Goal: Communication & Community: Answer question/provide support

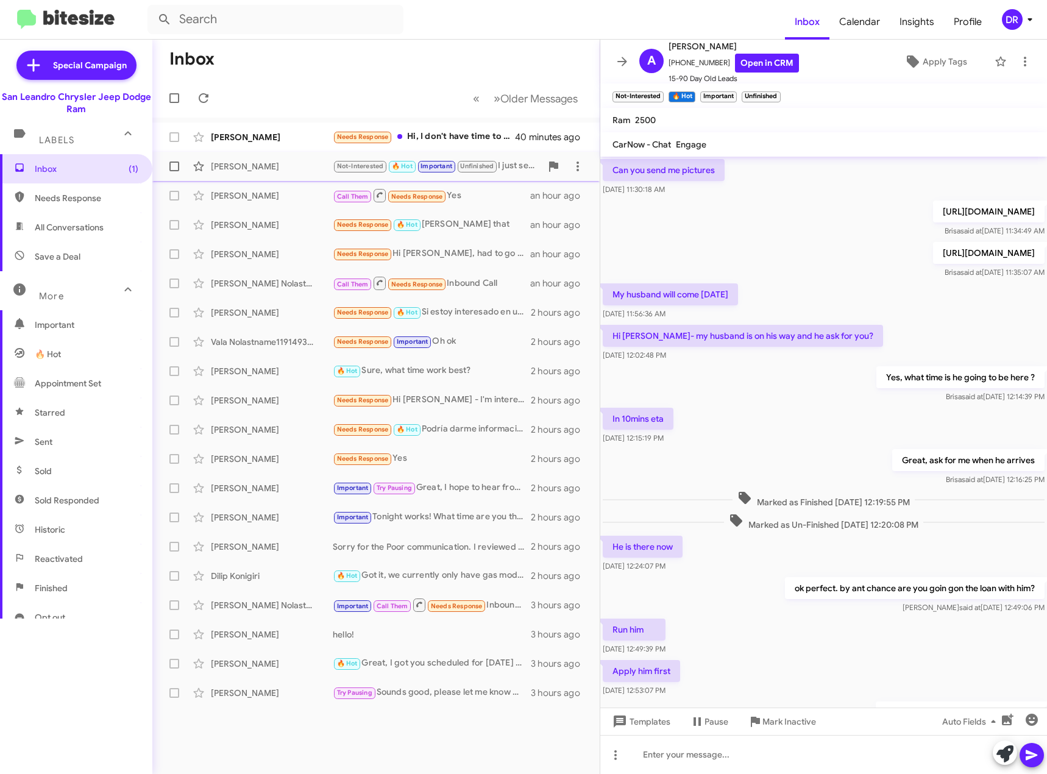
scroll to position [325, 0]
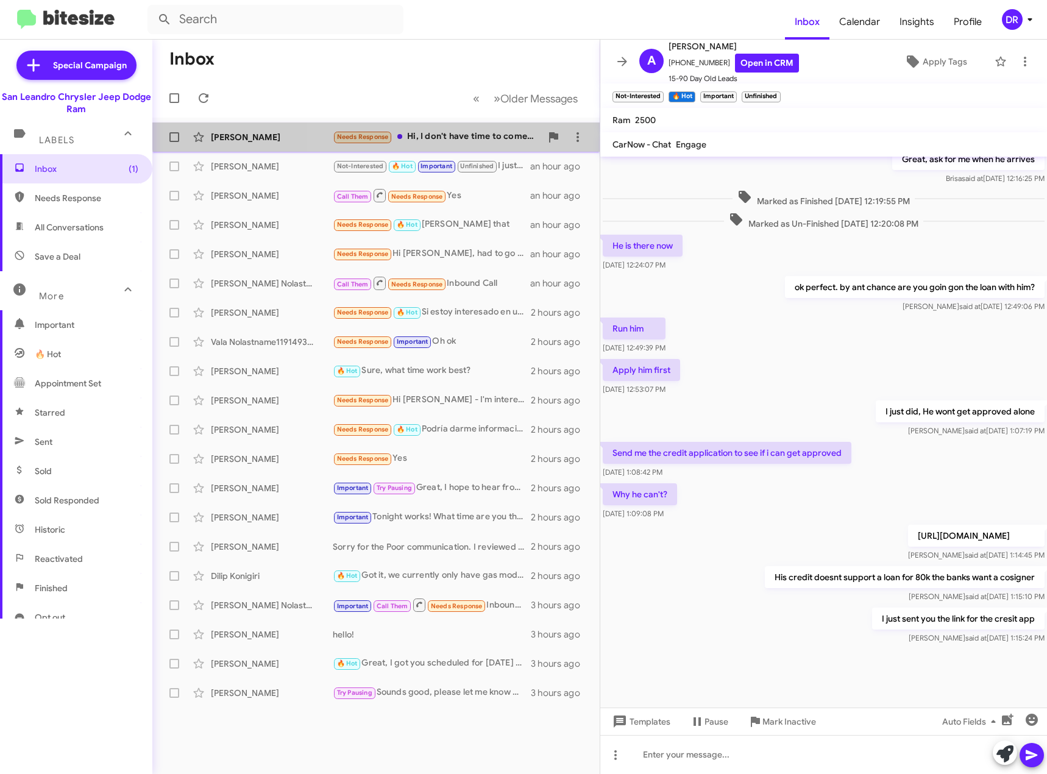
click at [436, 132] on div "Needs Response Hi, I don't have time to come in, I was trying to get all the de…" at bounding box center [437, 137] width 208 height 14
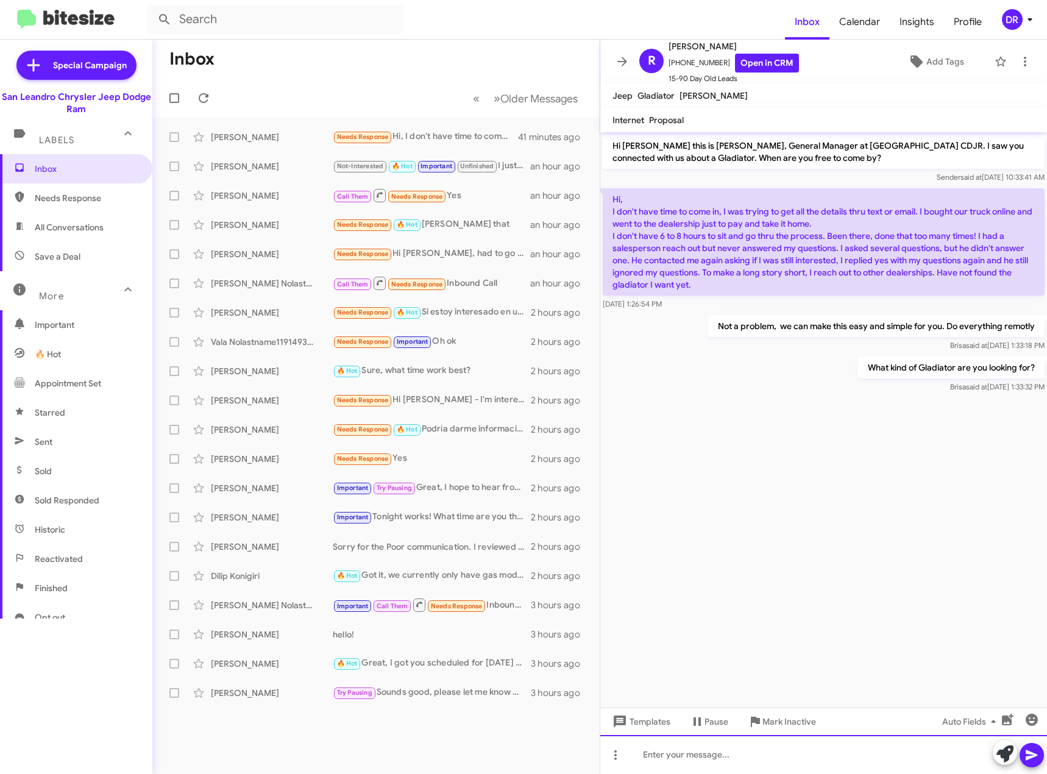
click at [715, 757] on div at bounding box center [823, 754] width 447 height 39
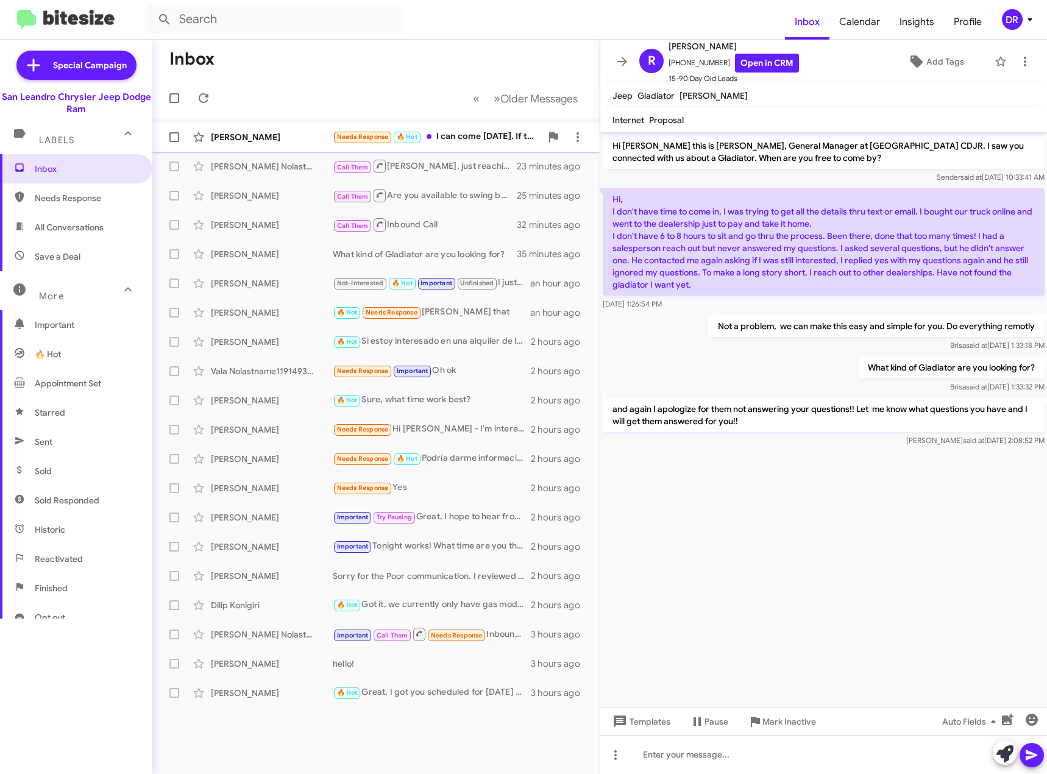
click at [475, 130] on div "Needs Response 🔥 Hot I can come [DATE]. If that's ok?" at bounding box center [437, 137] width 208 height 14
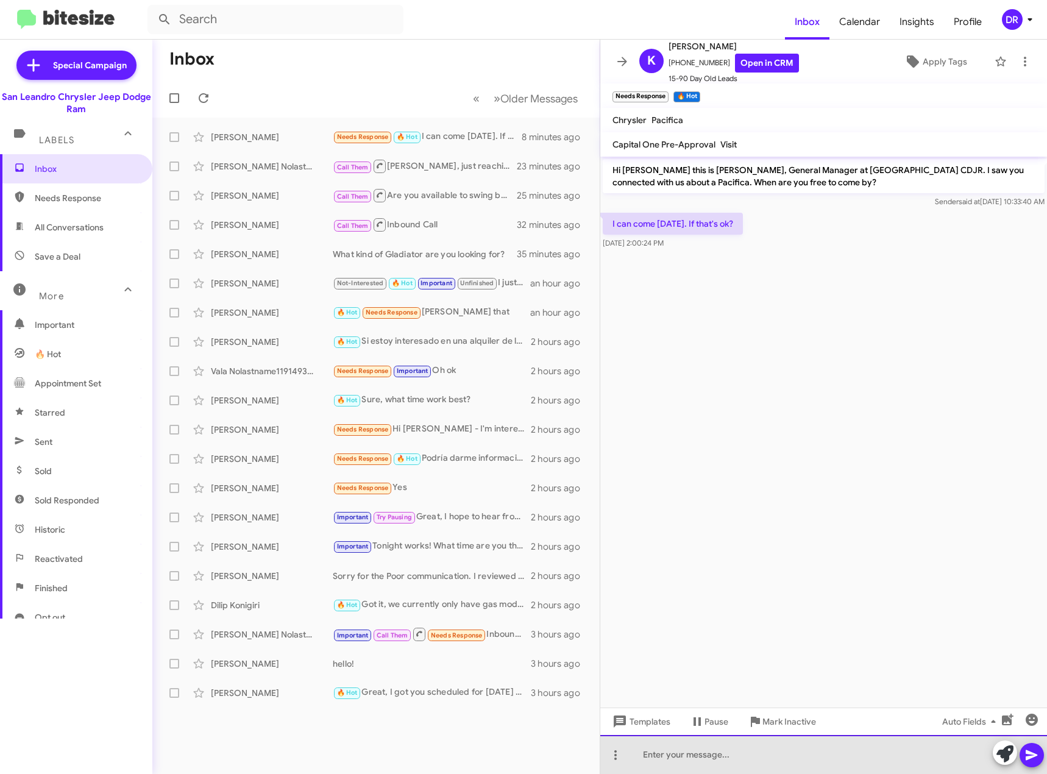
click at [764, 749] on div at bounding box center [823, 754] width 447 height 39
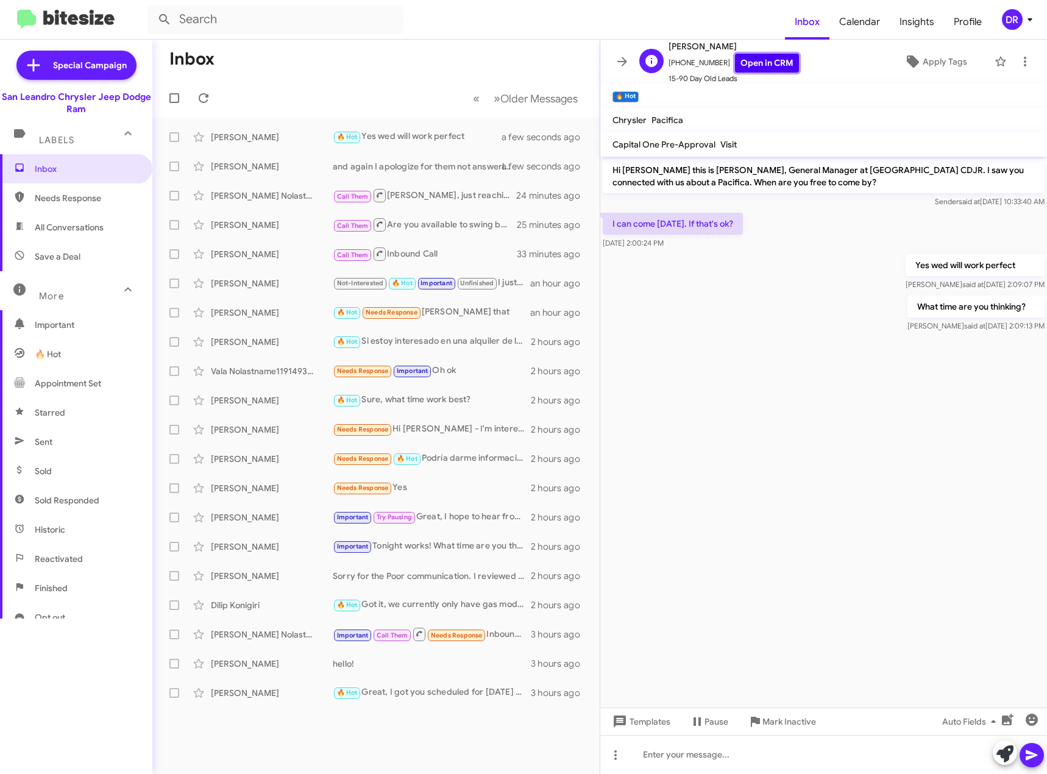
click at [772, 66] on link "Open in CRM" at bounding box center [767, 63] width 64 height 19
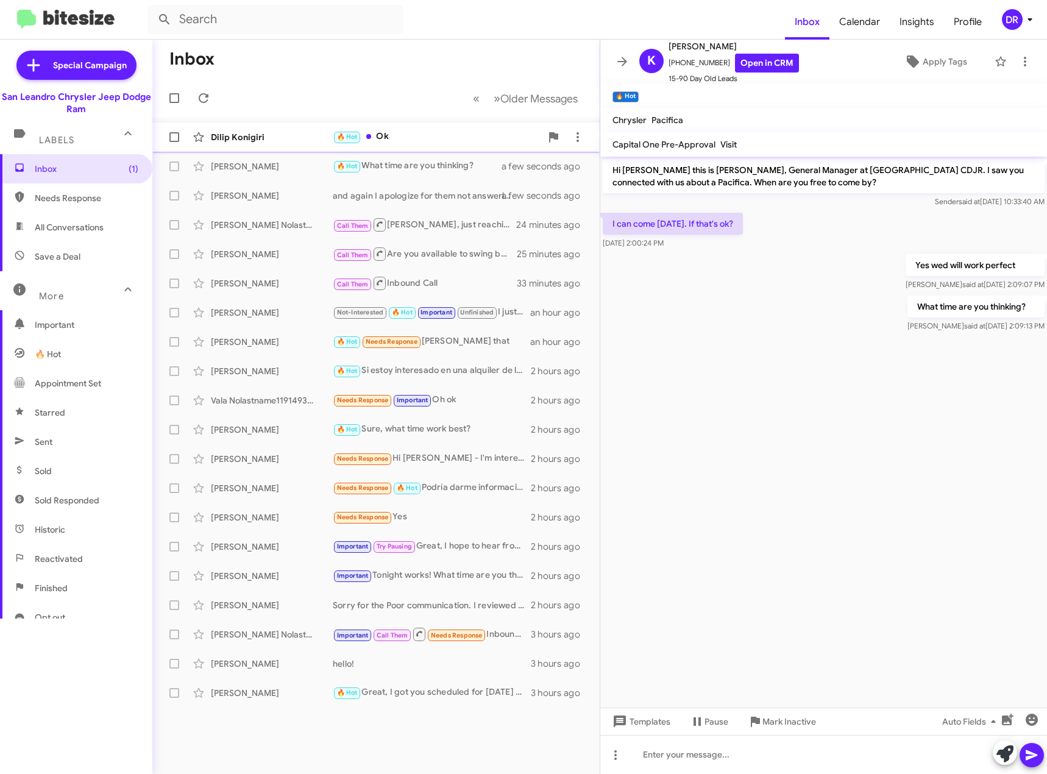
click at [447, 146] on div "Dilip Konigiri 🔥 Hot Ok a few seconds ago" at bounding box center [376, 137] width 428 height 24
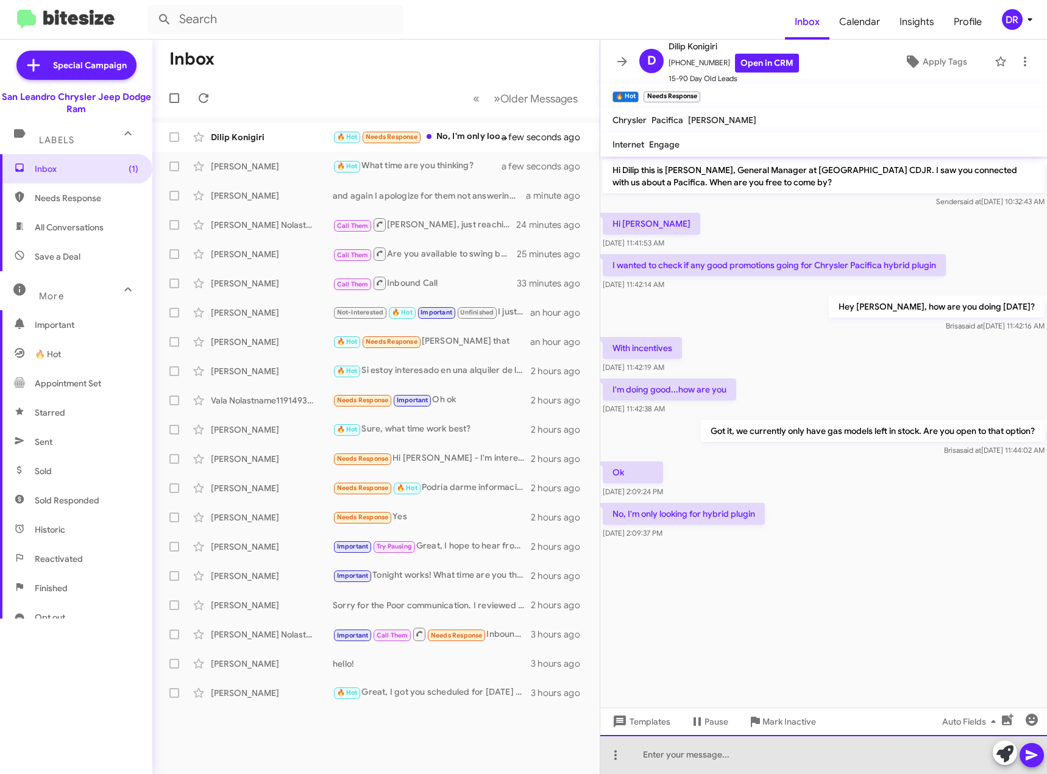
click at [737, 755] on div at bounding box center [823, 754] width 447 height 39
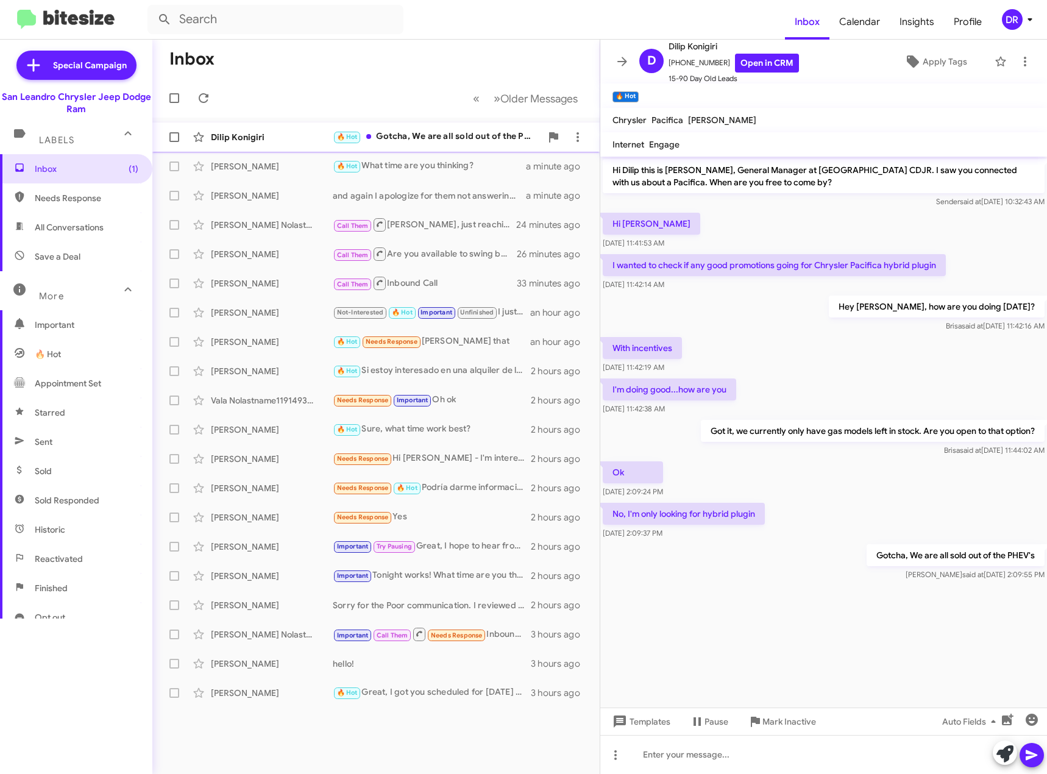
click at [442, 139] on div "🔥 Hot Gotcha, We are all sold out of the PHEV's" at bounding box center [437, 137] width 208 height 14
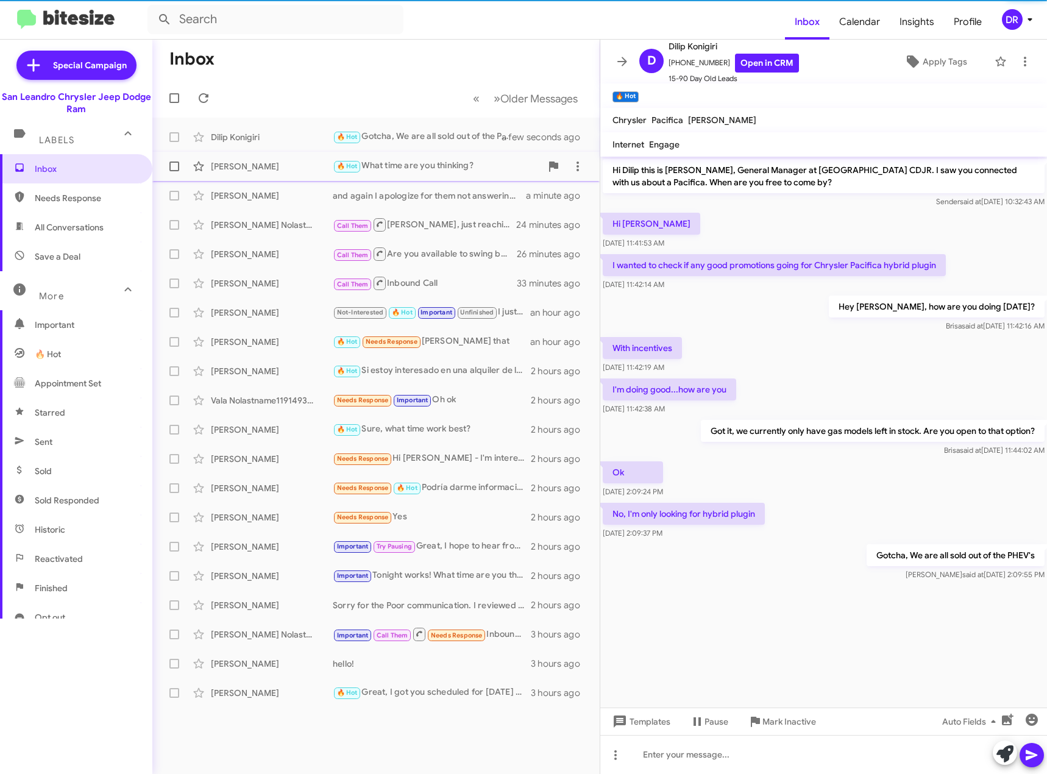
click at [447, 164] on div "🔥 Hot What time are you thinking?" at bounding box center [437, 166] width 208 height 14
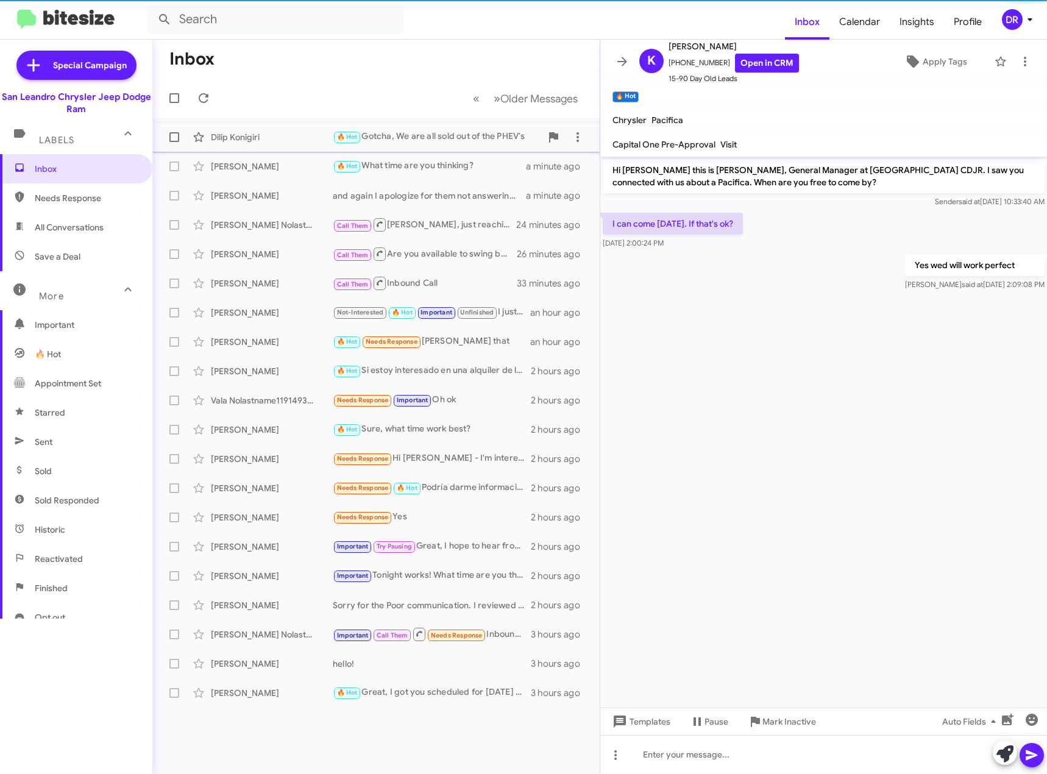
click at [450, 148] on div "Dilip Konigiri 🔥 Hot Gotcha, We are all sold out of the PHEV's a few seconds ago" at bounding box center [376, 137] width 428 height 24
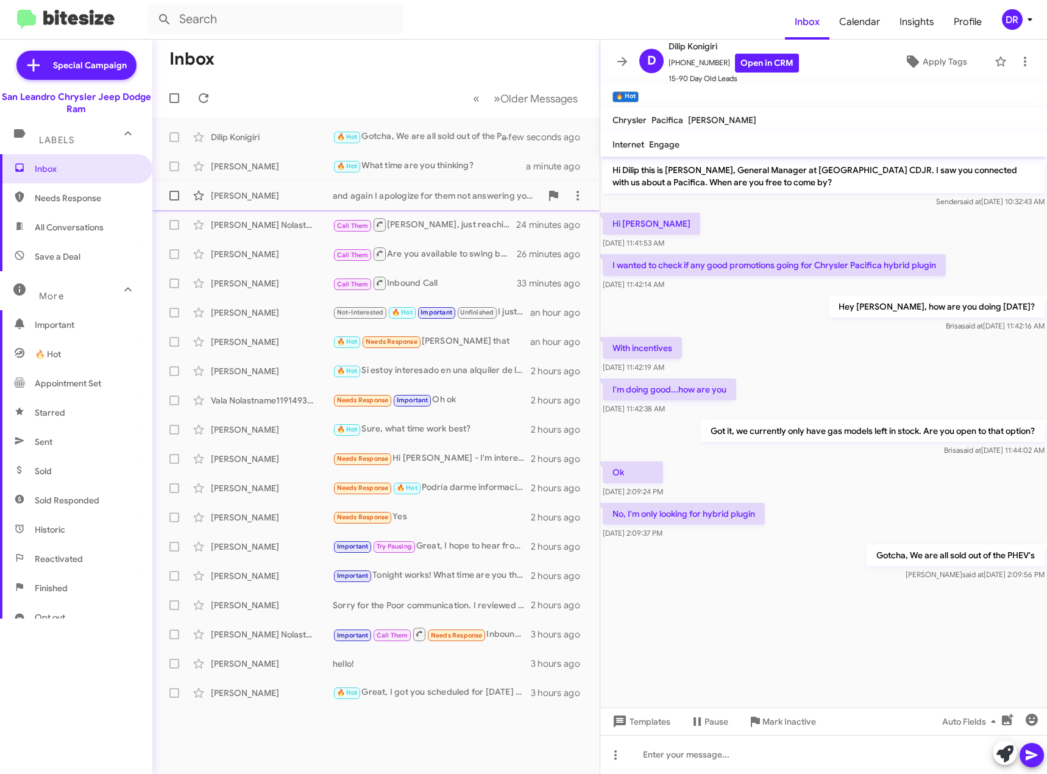
click at [473, 195] on div "and again I apologize for them not answering your questions!! Let me know what …" at bounding box center [437, 195] width 208 height 12
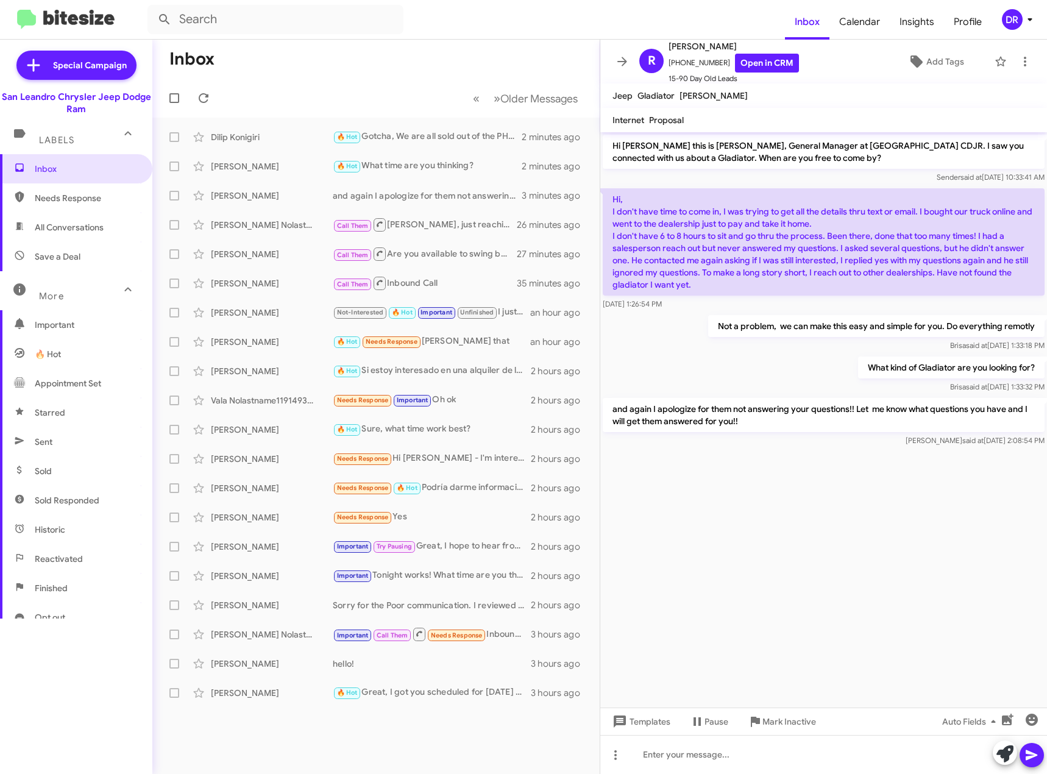
click at [87, 143] on div "Labels" at bounding box center [64, 135] width 108 height 23
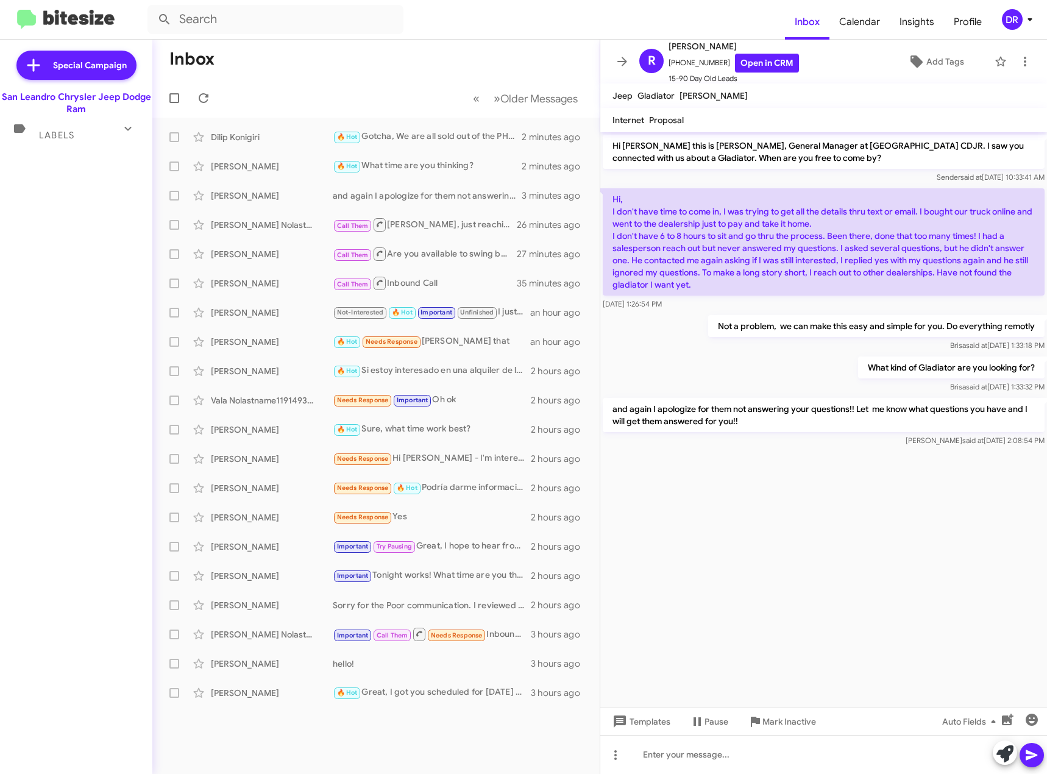
click at [47, 137] on span "Labels" at bounding box center [56, 135] width 35 height 11
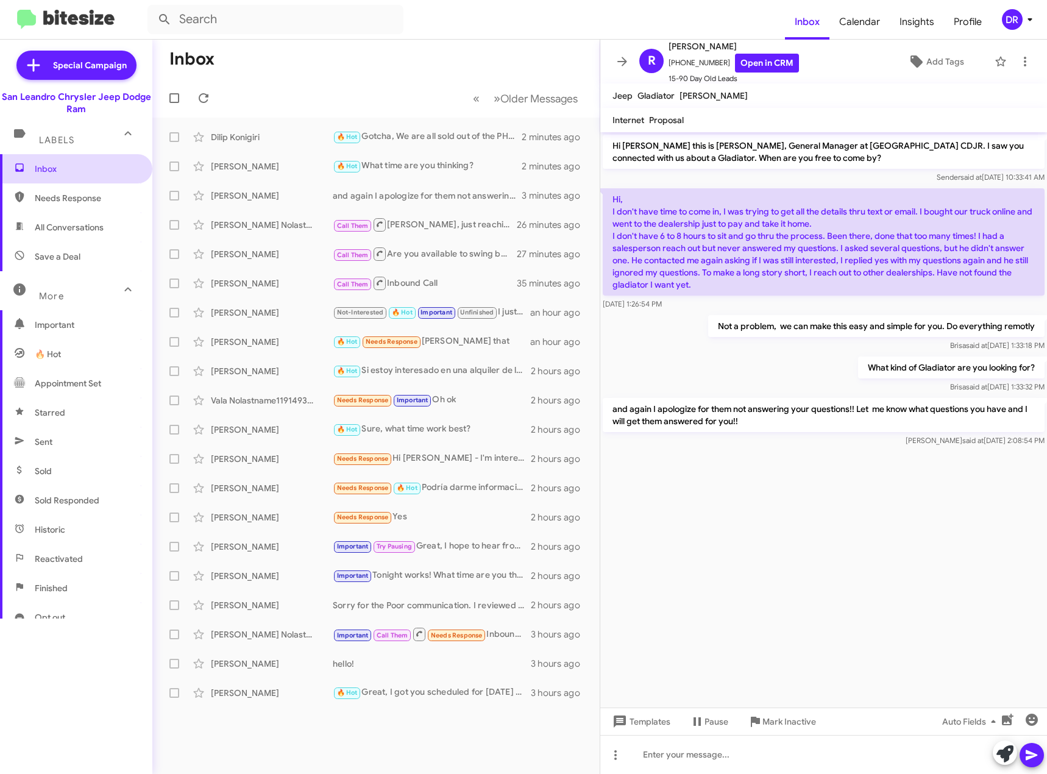
click at [44, 167] on span "Inbox" at bounding box center [87, 169] width 104 height 12
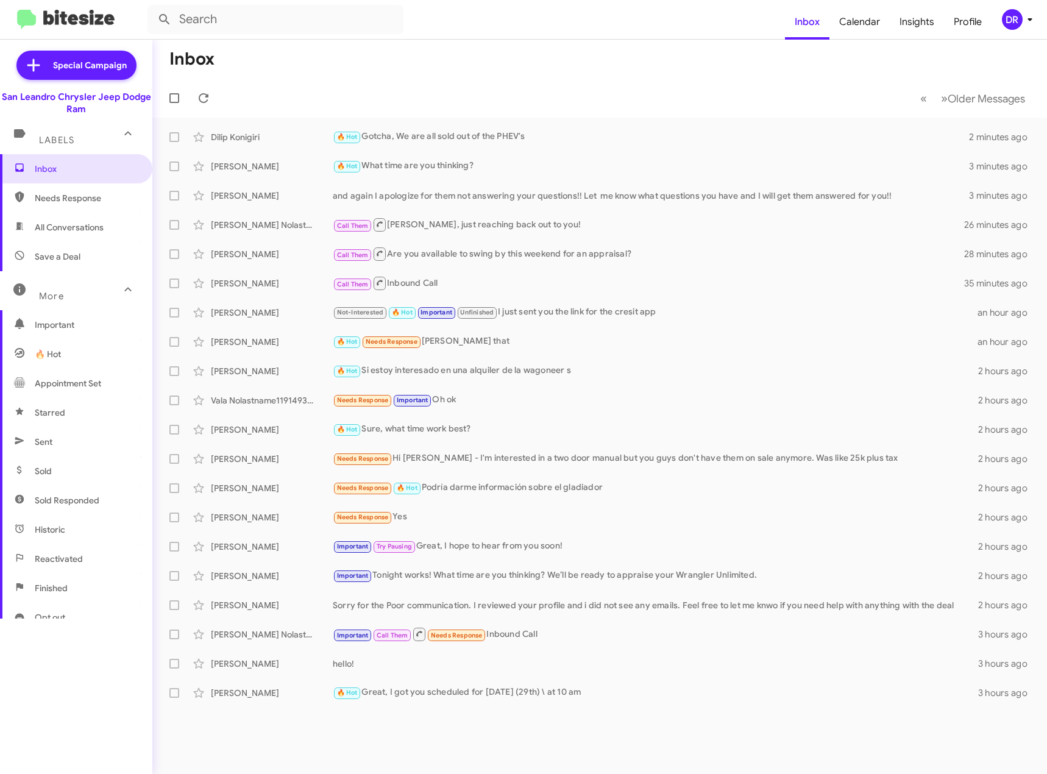
click at [58, 141] on span "Labels" at bounding box center [56, 140] width 35 height 11
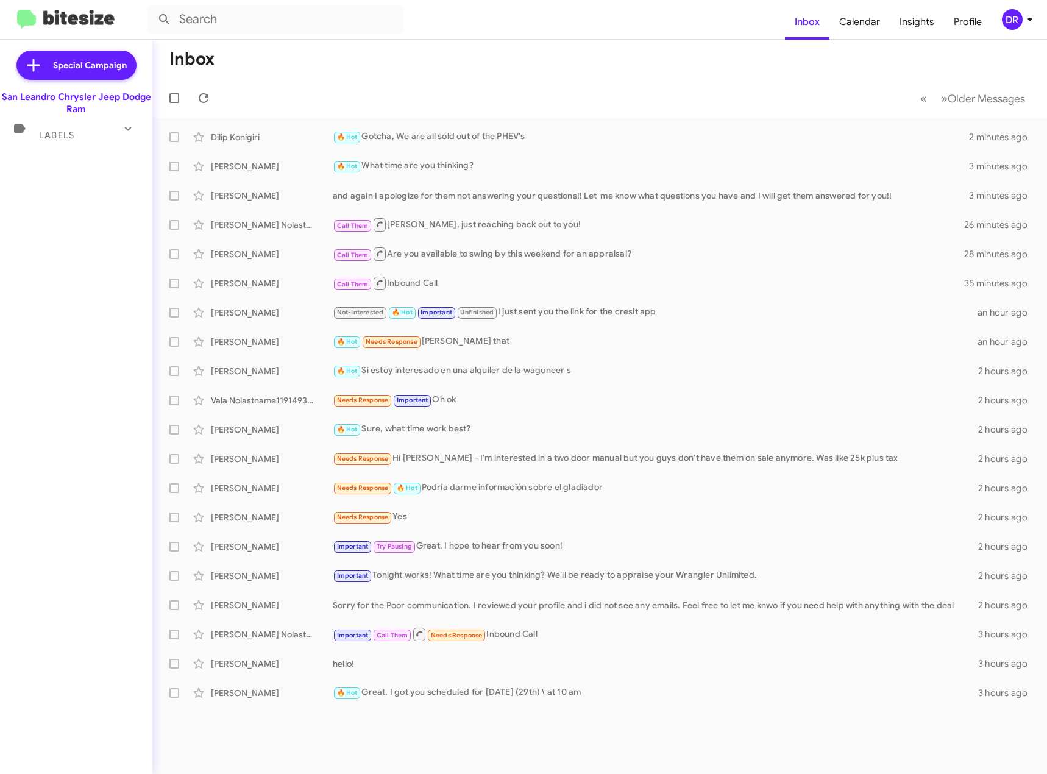
click at [63, 133] on span "Labels" at bounding box center [56, 135] width 35 height 11
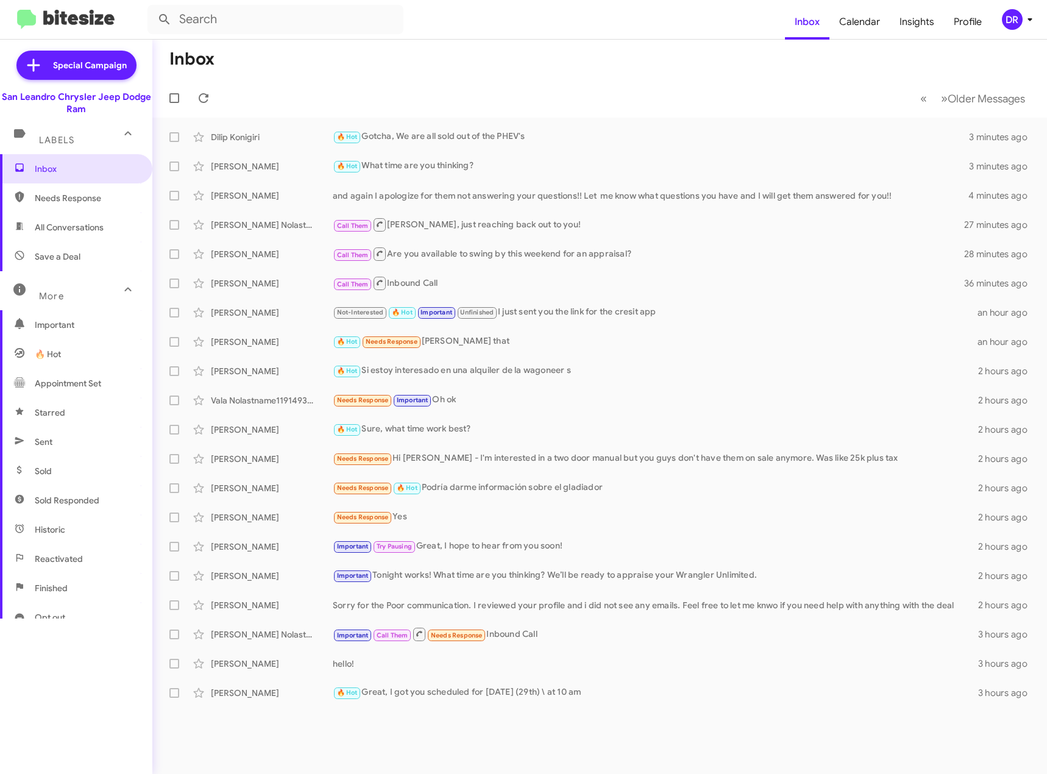
click at [65, 194] on span "Needs Response" at bounding box center [87, 198] width 104 height 12
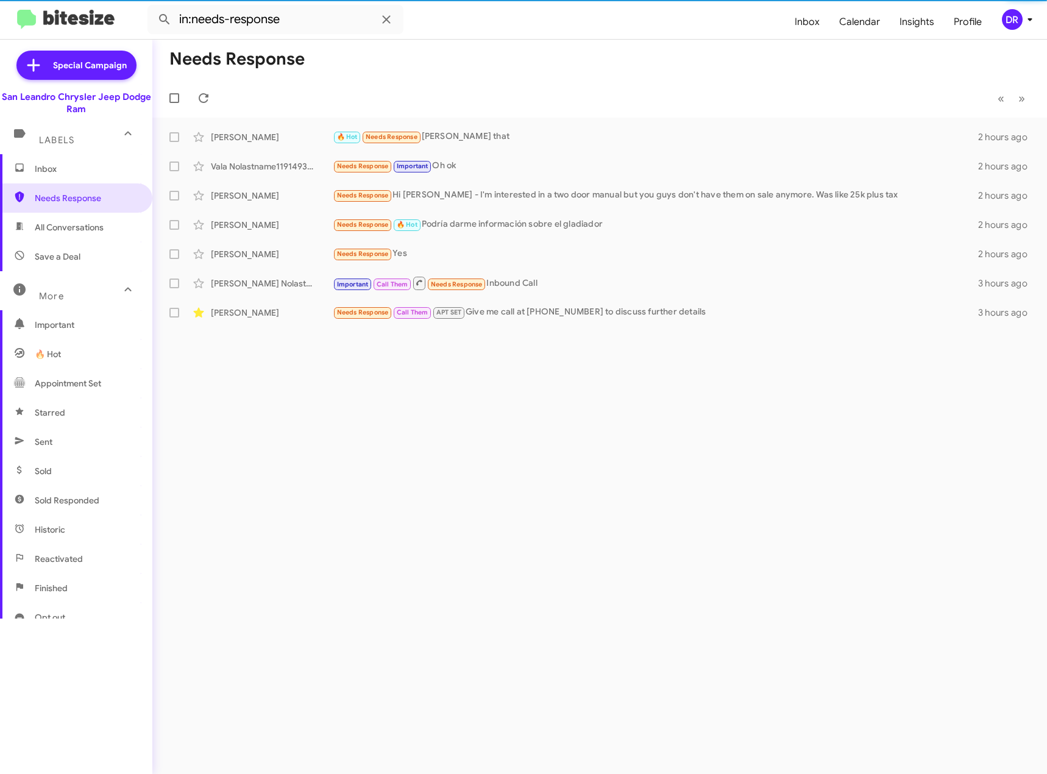
click at [69, 225] on span "All Conversations" at bounding box center [69, 227] width 69 height 12
type input "in:all-conversations"
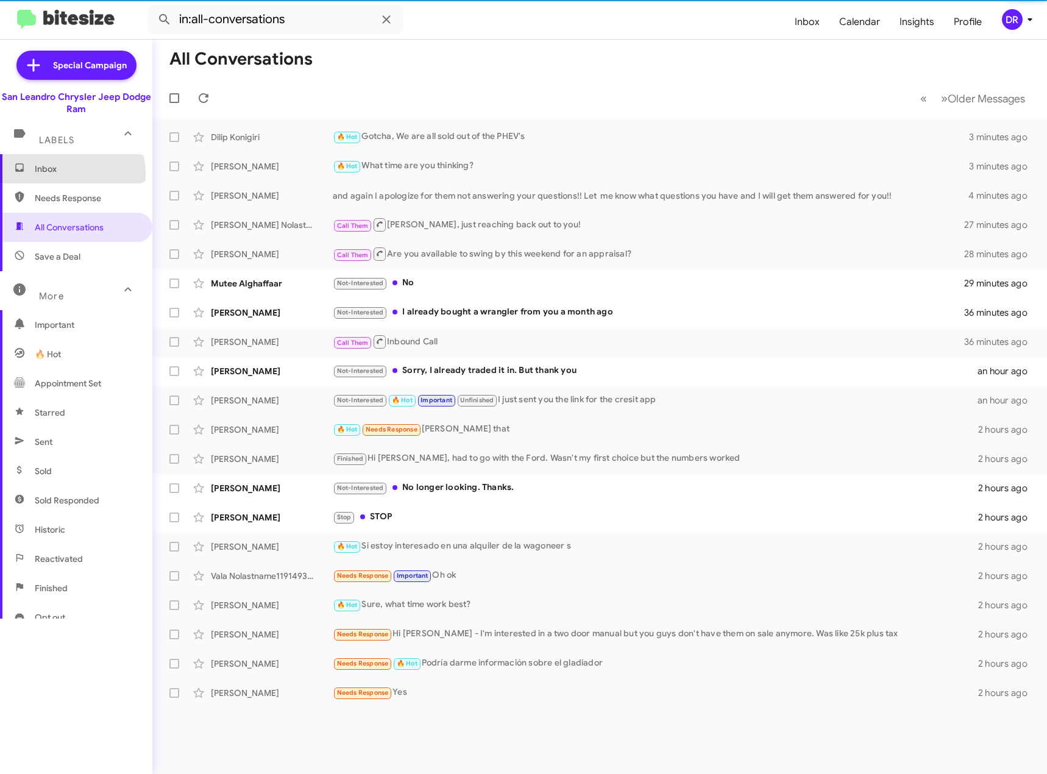
click at [48, 175] on span "Inbox" at bounding box center [76, 168] width 152 height 29
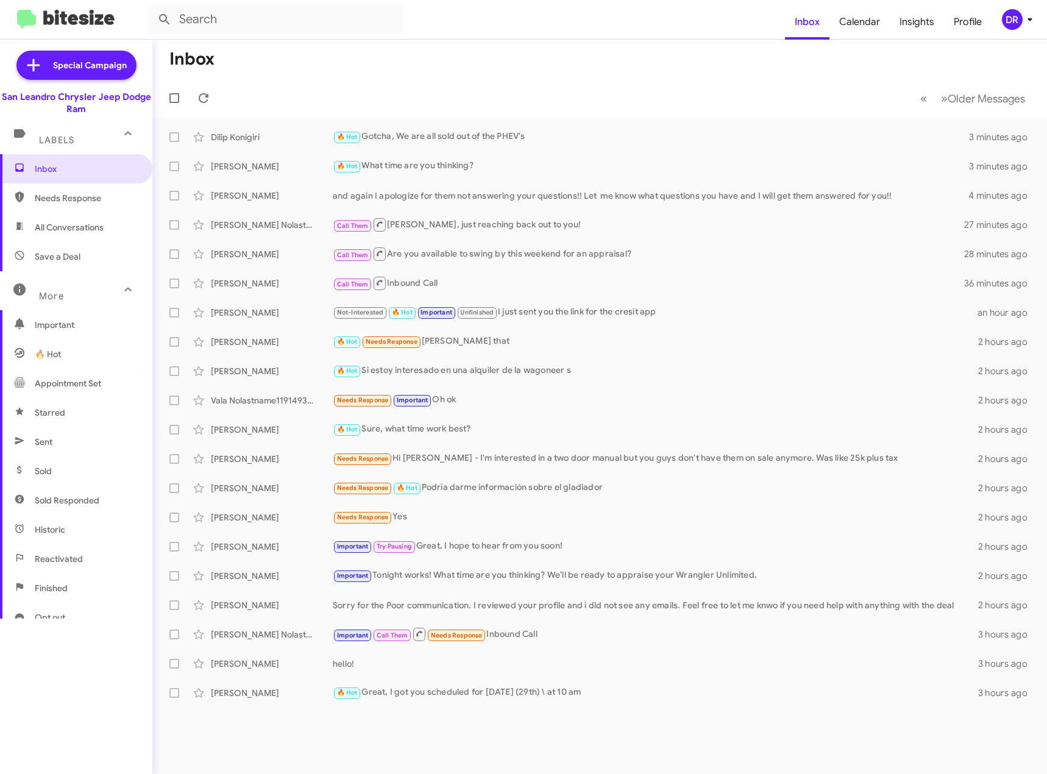
click at [76, 218] on span "All Conversations" at bounding box center [76, 227] width 152 height 29
type input "in:all-conversations"
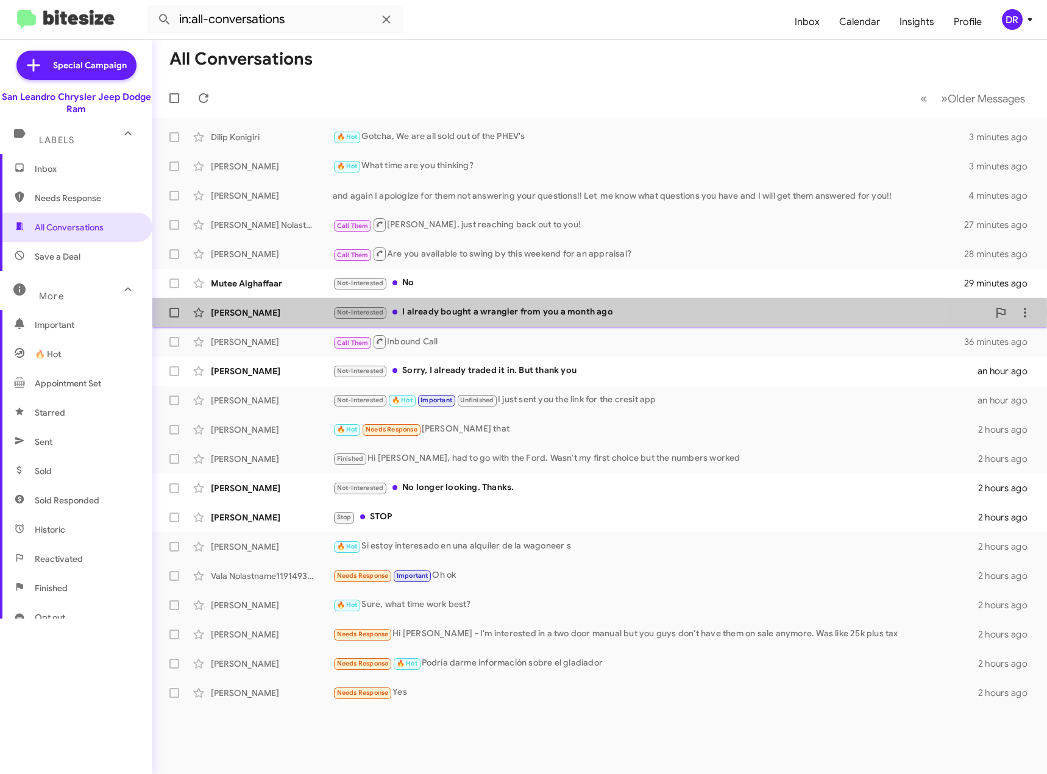
click at [532, 312] on div "Not-Interested I already bought a wrangler from you a month ago" at bounding box center [661, 312] width 656 height 14
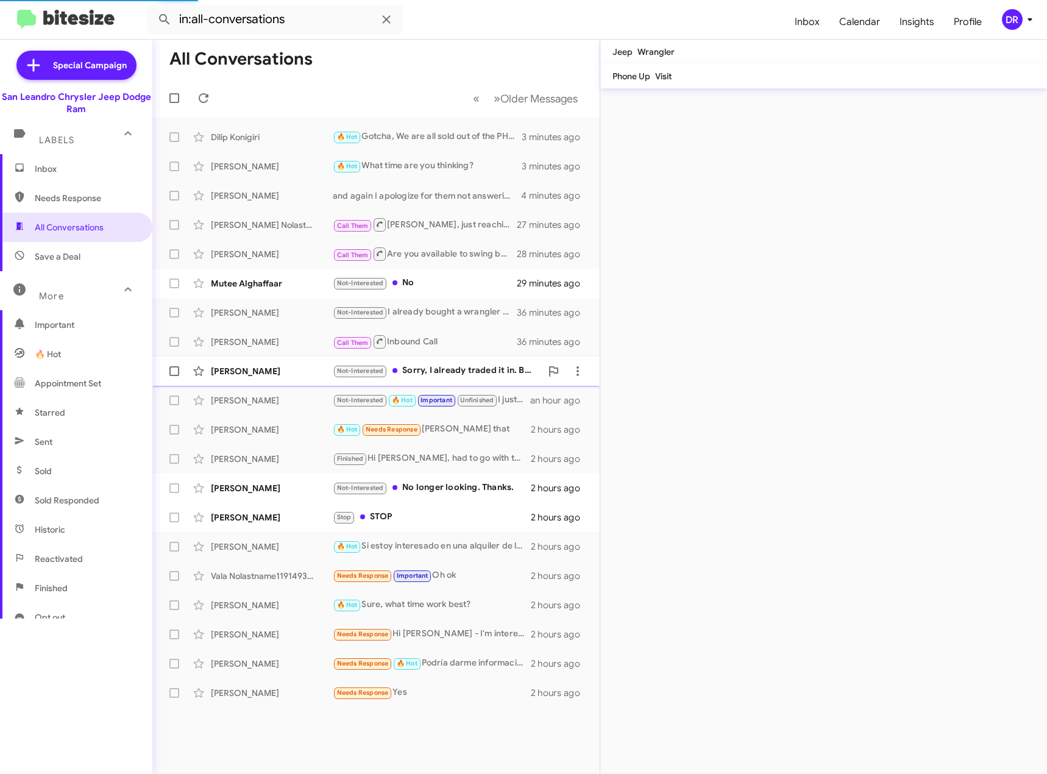
click at [409, 376] on div "Not-Interested Sorry, I already traded it in. But thank you" at bounding box center [437, 371] width 208 height 14
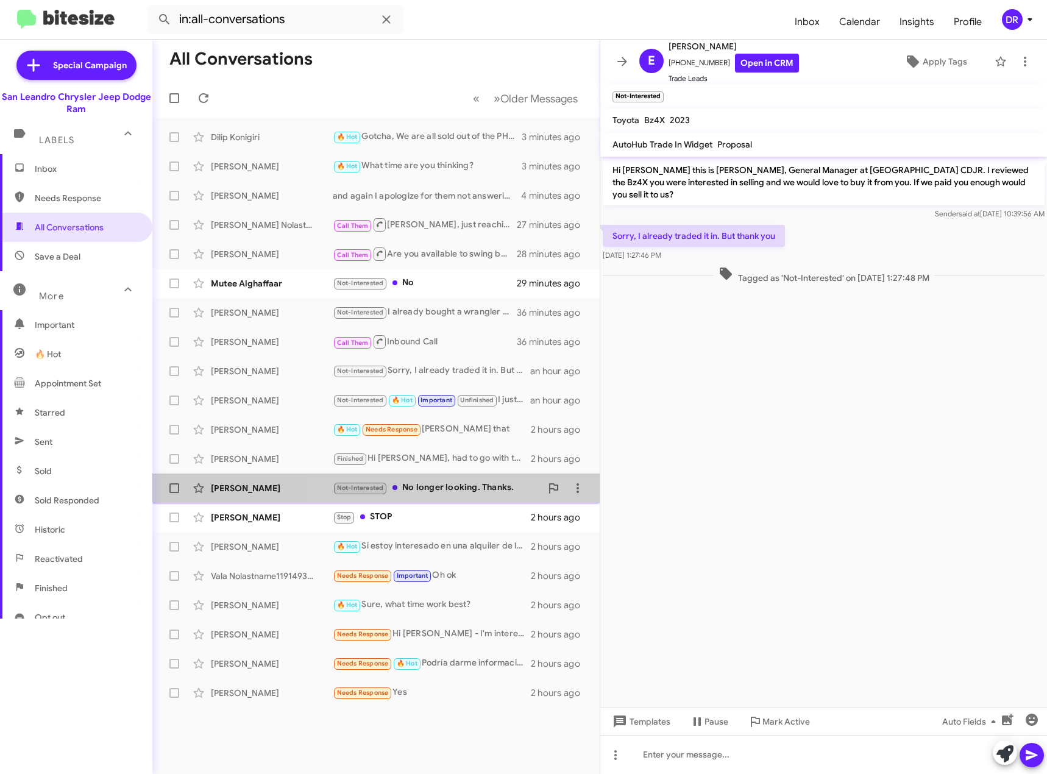
click at [495, 487] on div "Not-Interested No longer looking. Thanks." at bounding box center [437, 488] width 208 height 14
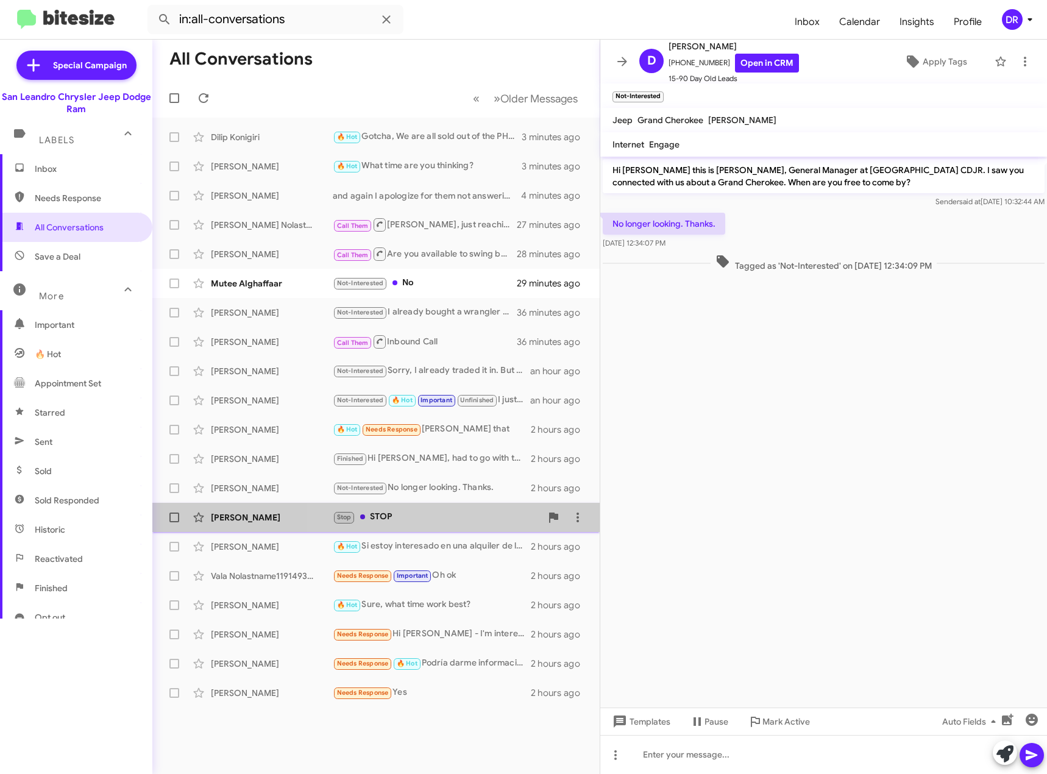
click at [457, 505] on div "[PERSON_NAME] Stop STOP 2 hours ago" at bounding box center [376, 517] width 428 height 24
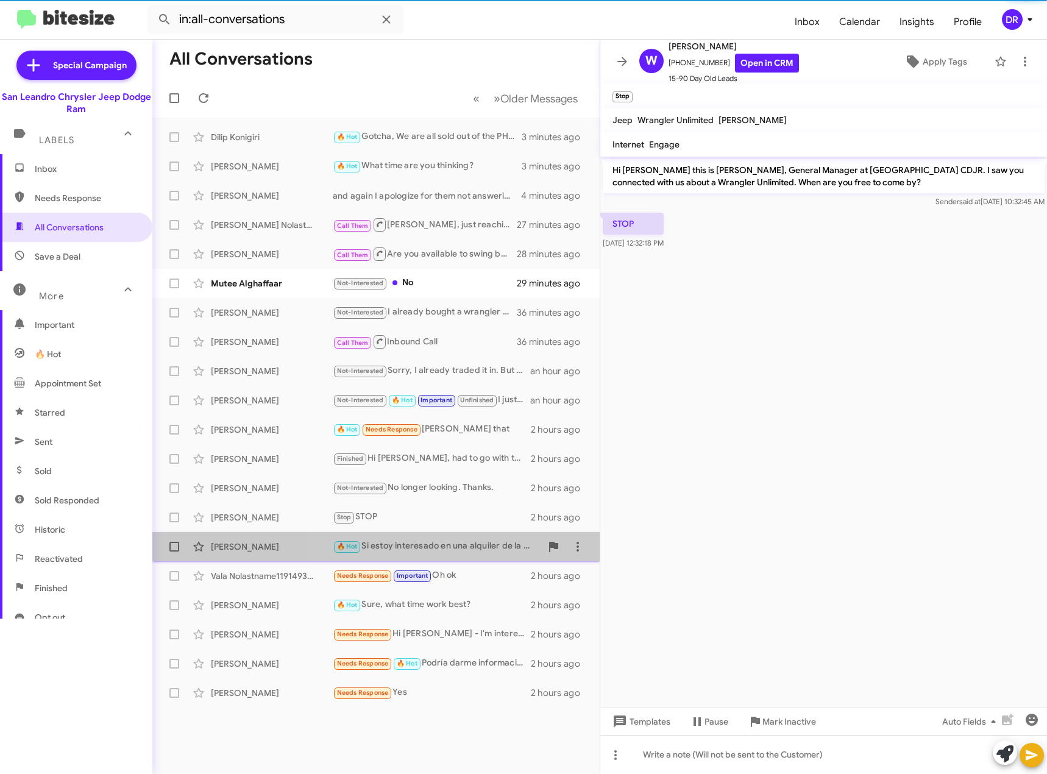
click at [484, 552] on div "🔥 Hot Si estoy interesado en una alquiler de la wagoneer s" at bounding box center [437, 546] width 208 height 14
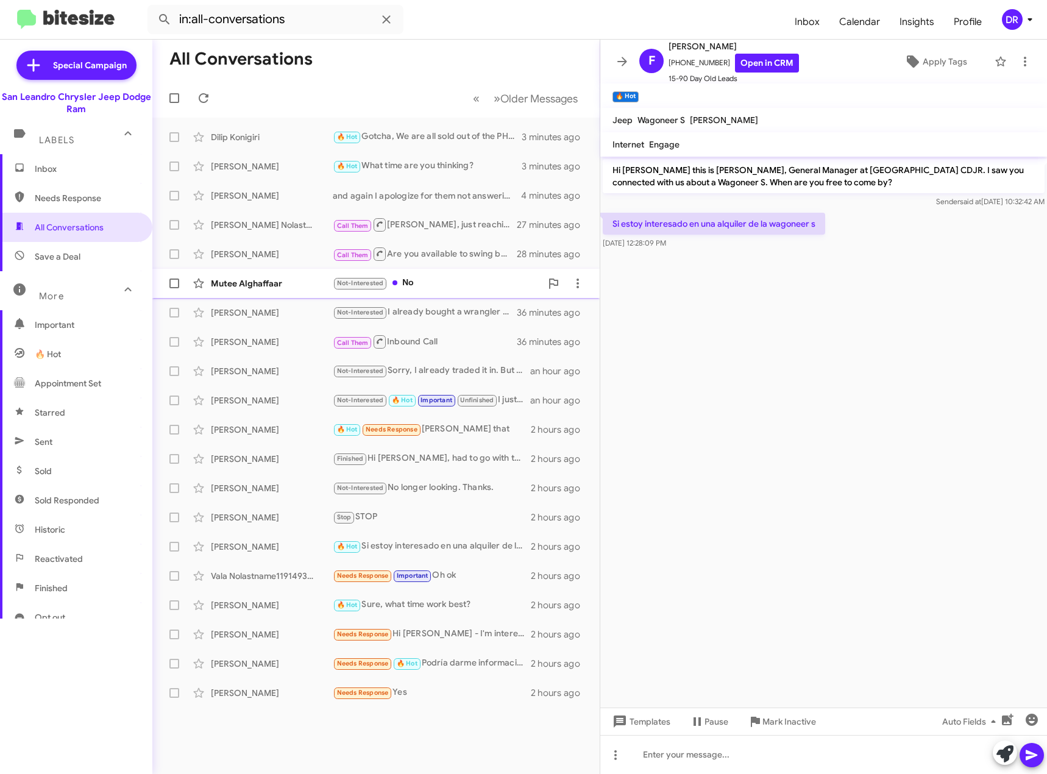
click at [415, 281] on div "Not-Interested No" at bounding box center [437, 283] width 208 height 14
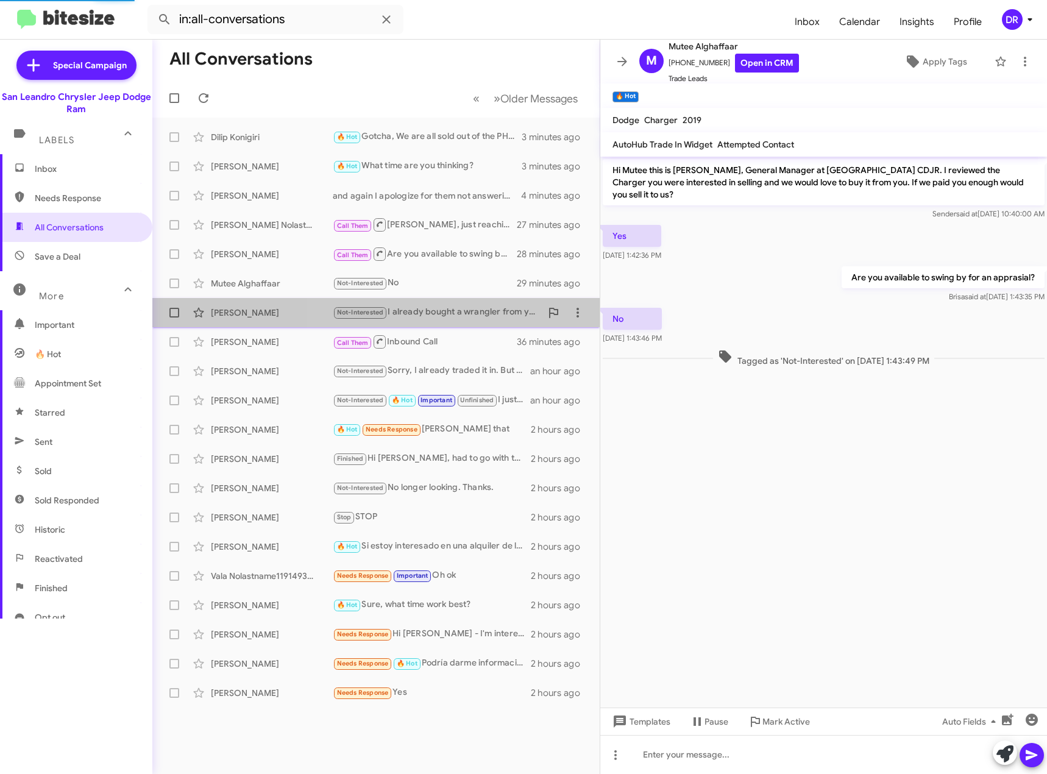
click at [426, 313] on div "Not-Interested I already bought a wrangler from you a month ago" at bounding box center [437, 312] width 208 height 14
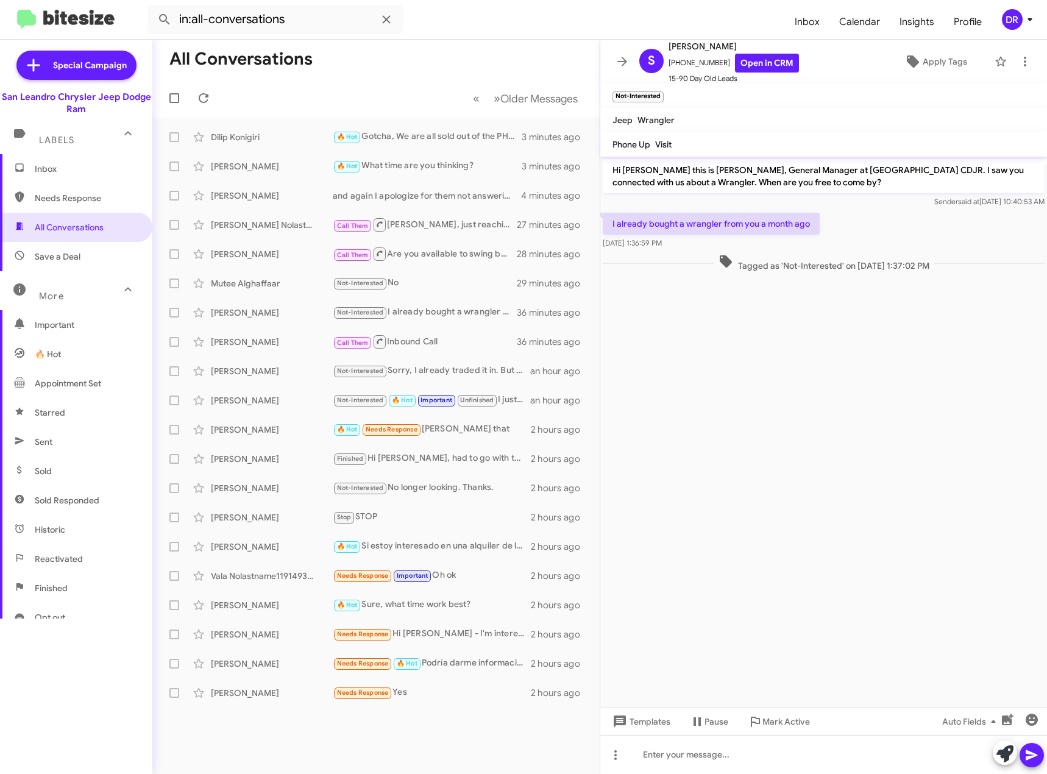
click at [56, 164] on span "Inbox" at bounding box center [87, 169] width 104 height 12
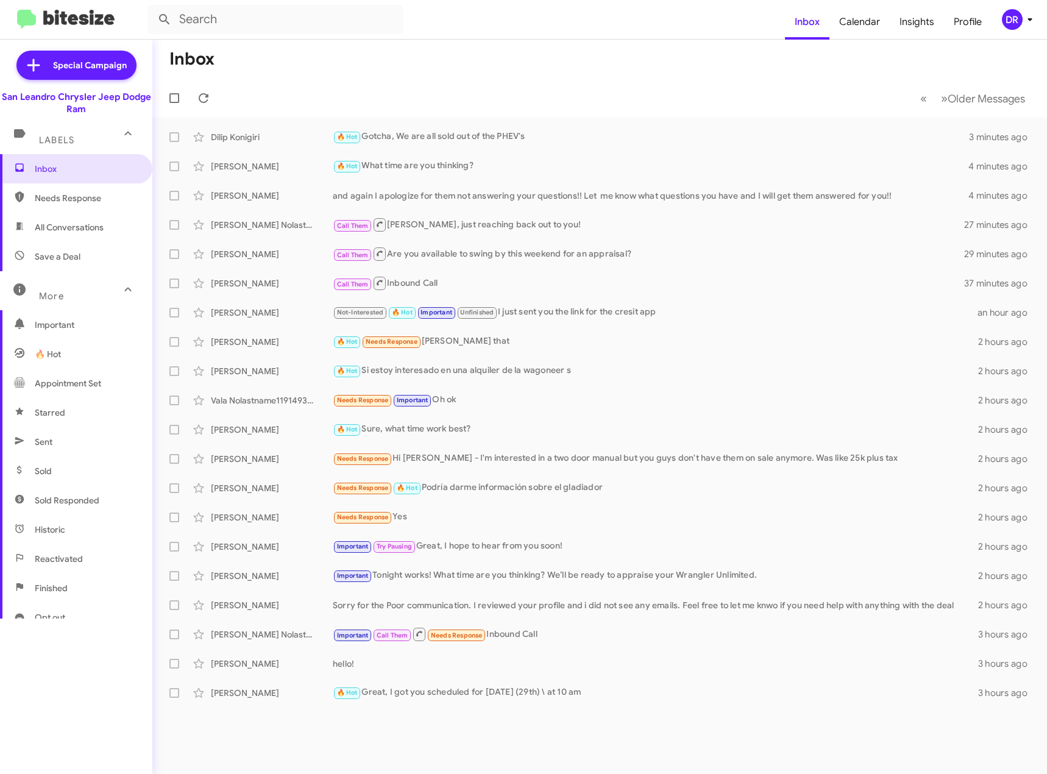
click at [60, 146] on mat-expansion-panel-header "Labels" at bounding box center [76, 134] width 152 height 39
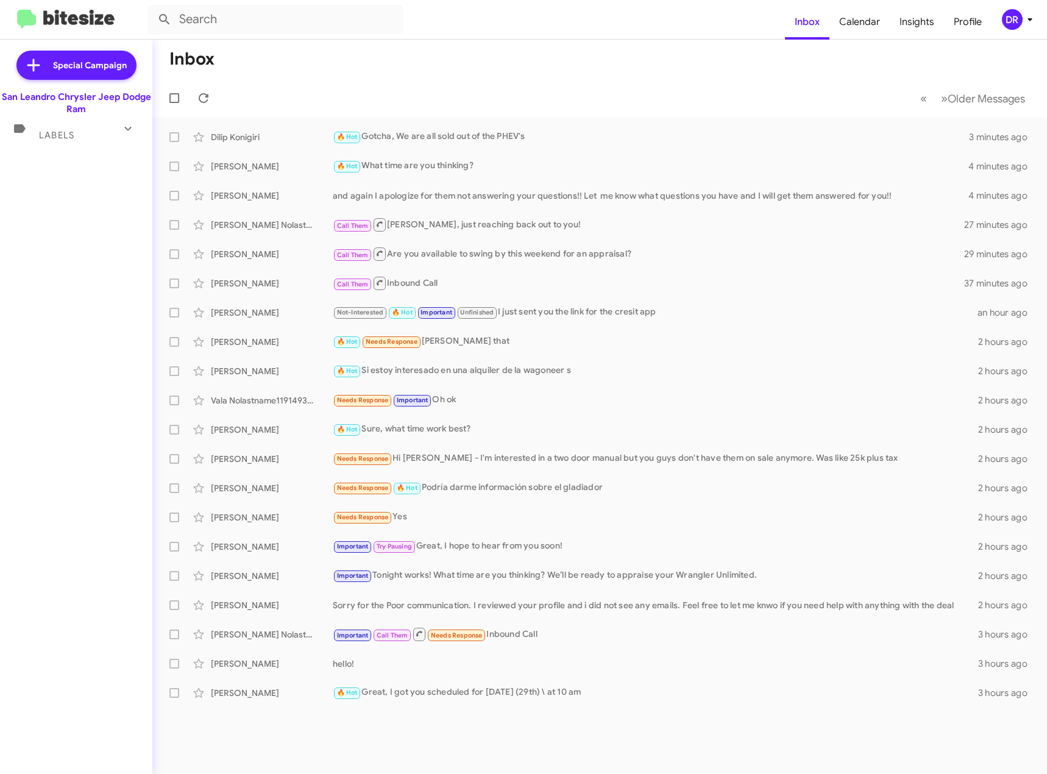
click at [71, 142] on mat-expansion-panel-header "Labels" at bounding box center [76, 129] width 152 height 29
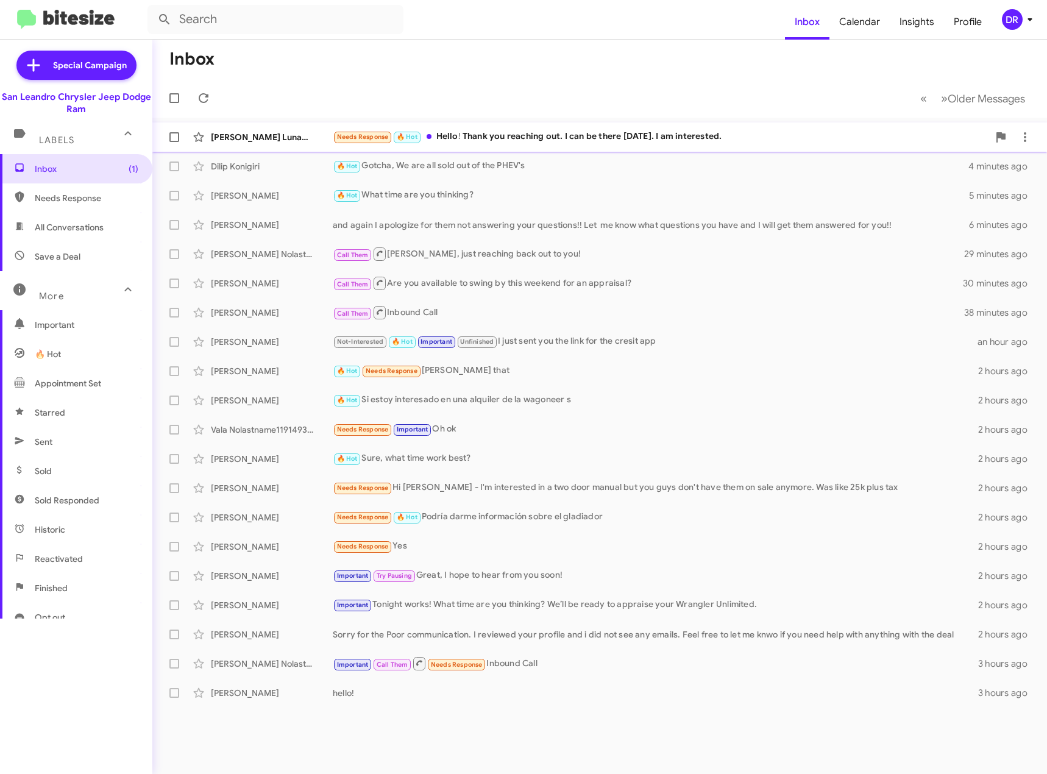
click at [552, 146] on div "[PERSON_NAME] Lunamonetesori Needs Response 🔥 Hot Hello! Thank you reaching out…" at bounding box center [599, 137] width 875 height 24
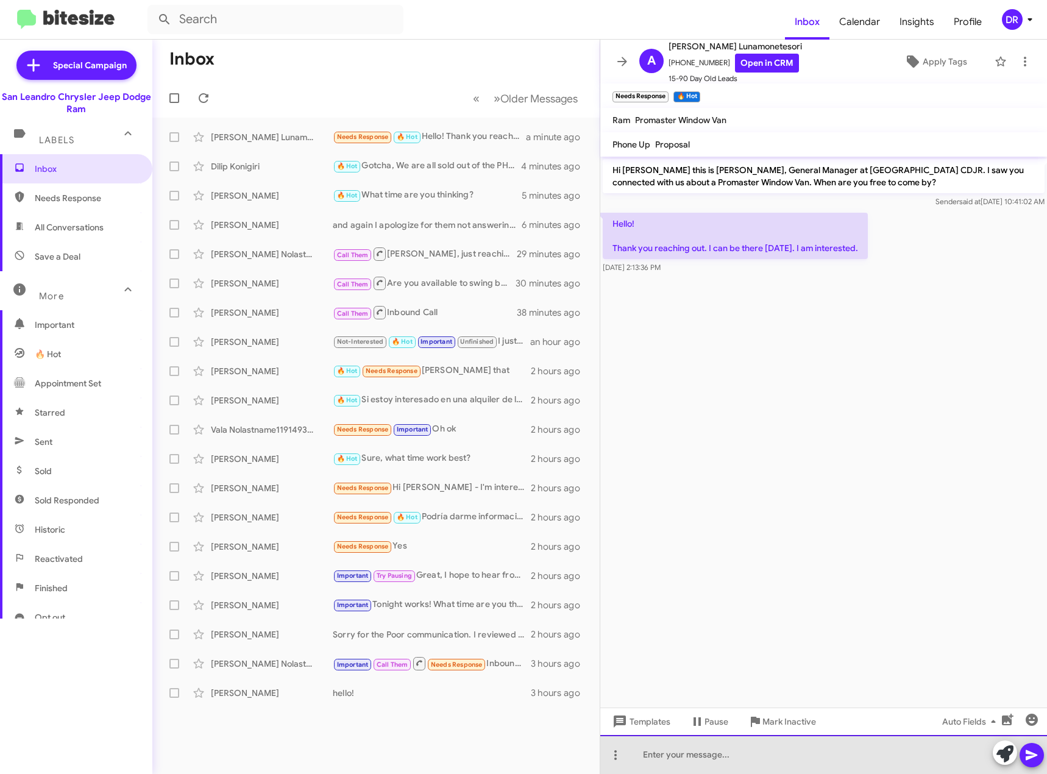
click at [684, 746] on div at bounding box center [823, 754] width 447 height 39
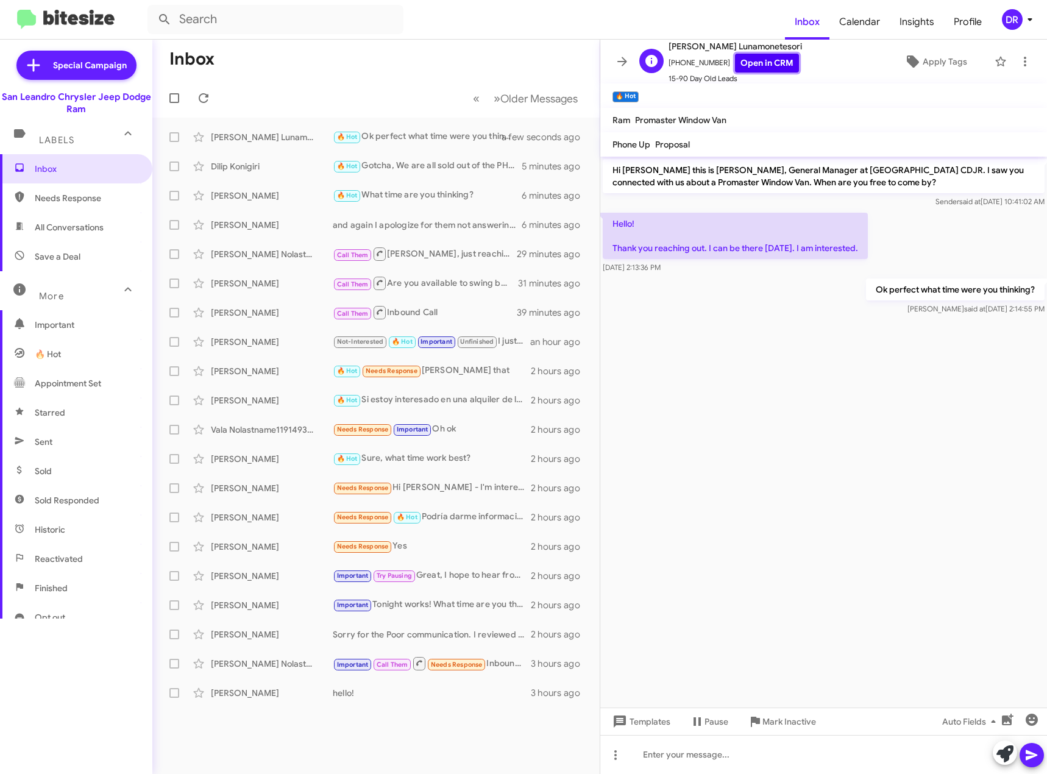
click at [757, 70] on link "Open in CRM" at bounding box center [767, 63] width 64 height 19
click at [788, 306] on div "Ok perfect what time were you thinking? [PERSON_NAME] said at [DATE] 2:14:55 PM" at bounding box center [823, 296] width 447 height 41
drag, startPoint x: 959, startPoint y: 1, endPoint x: 701, endPoint y: 439, distance: 508.0
click at [701, 443] on cdk-virtual-scroll-viewport "Hi [PERSON_NAME] this is [PERSON_NAME], General Manager at [GEOGRAPHIC_DATA] CD…" at bounding box center [823, 432] width 447 height 551
click at [269, 143] on div "[PERSON_NAME] Lunamonetesori" at bounding box center [272, 137] width 122 height 12
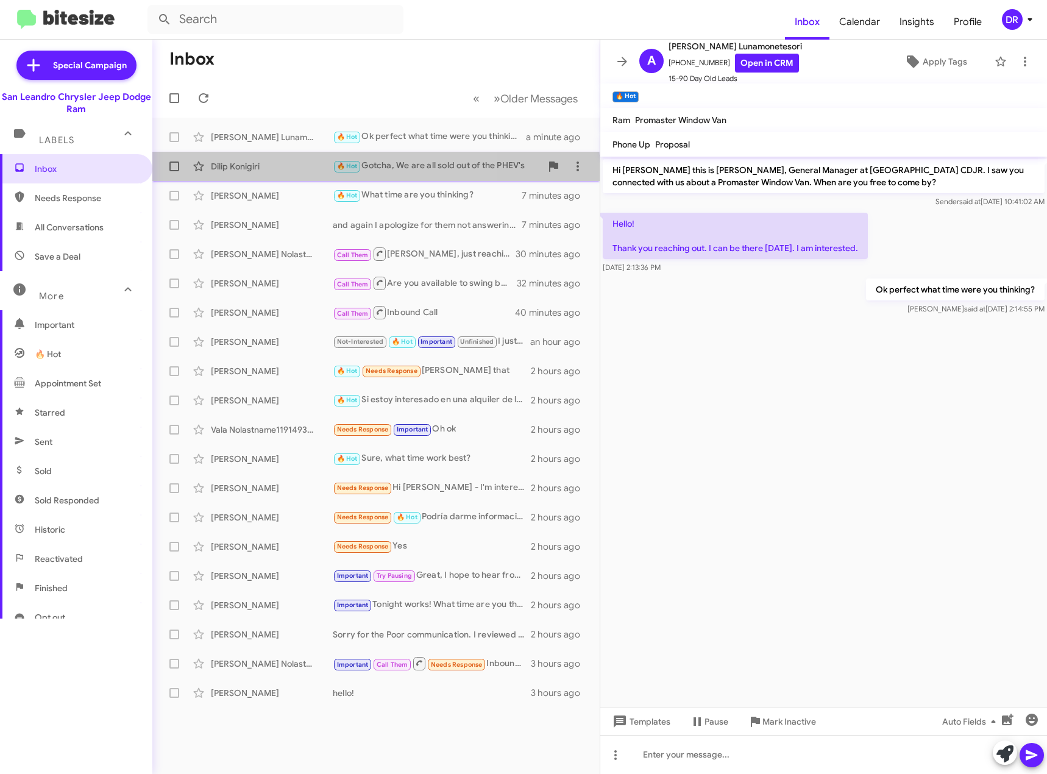
click at [239, 175] on div "Dilip Konigiri 🔥 Hot Gotcha, We are all sold out of the PHEV's 6 minutes ago" at bounding box center [376, 166] width 428 height 24
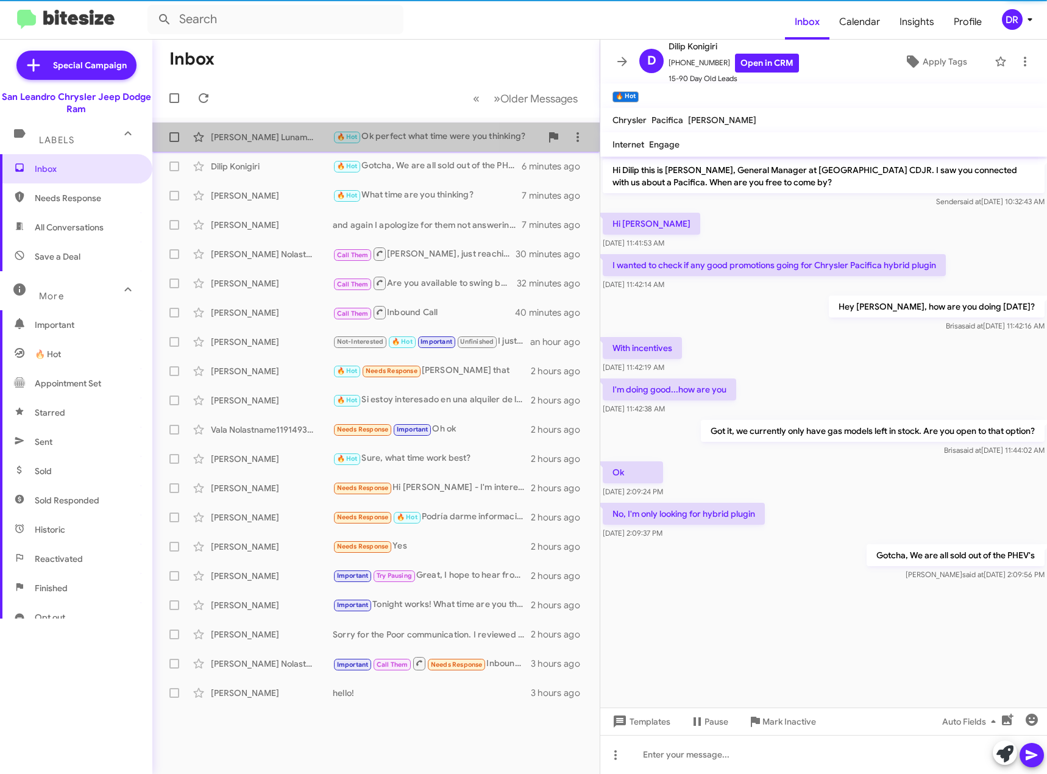
click at [239, 143] on div "[PERSON_NAME] Lunamonetesori 🔥 Hot Ok perfect what time were you thinking? a mi…" at bounding box center [376, 137] width 428 height 24
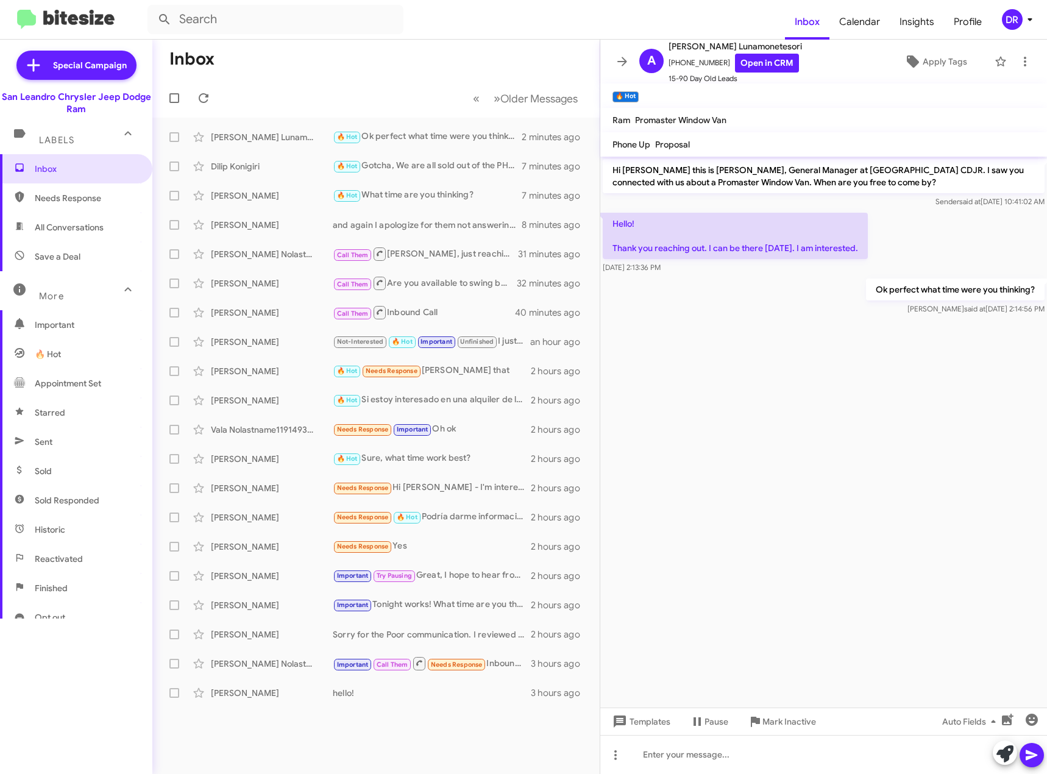
click at [687, 308] on div "Ok perfect what time were you thinking? [PERSON_NAME] said at [DATE] 2:14:56 PM" at bounding box center [823, 296] width 447 height 41
click at [732, 373] on cdk-virtual-scroll-viewport "Hi [PERSON_NAME] this is [PERSON_NAME], General Manager at [GEOGRAPHIC_DATA] CD…" at bounding box center [823, 432] width 447 height 551
